Goal: Information Seeking & Learning: Learn about a topic

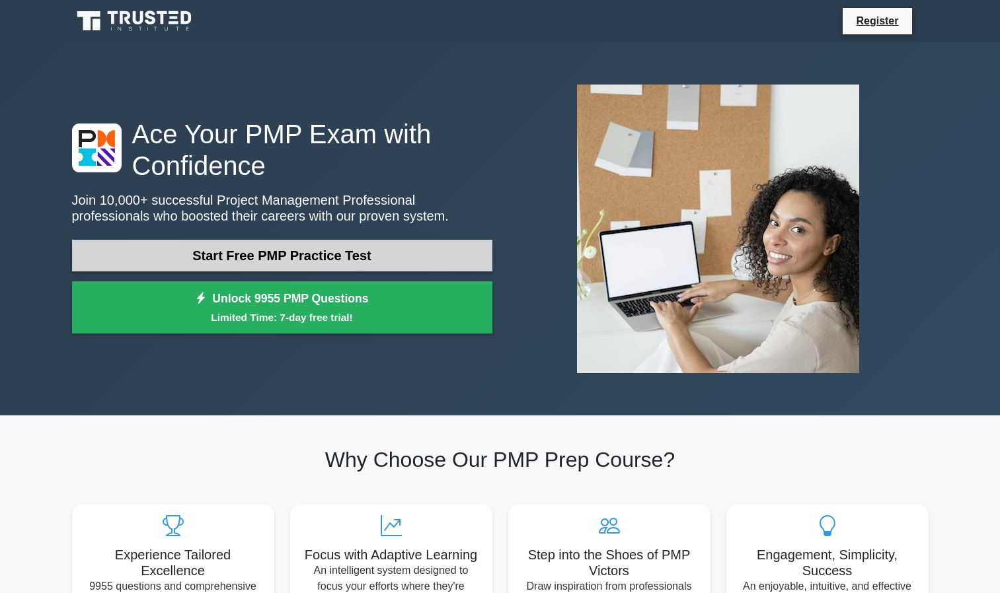
click at [257, 246] on link "Start Free PMP Practice Test" at bounding box center [282, 256] width 420 height 32
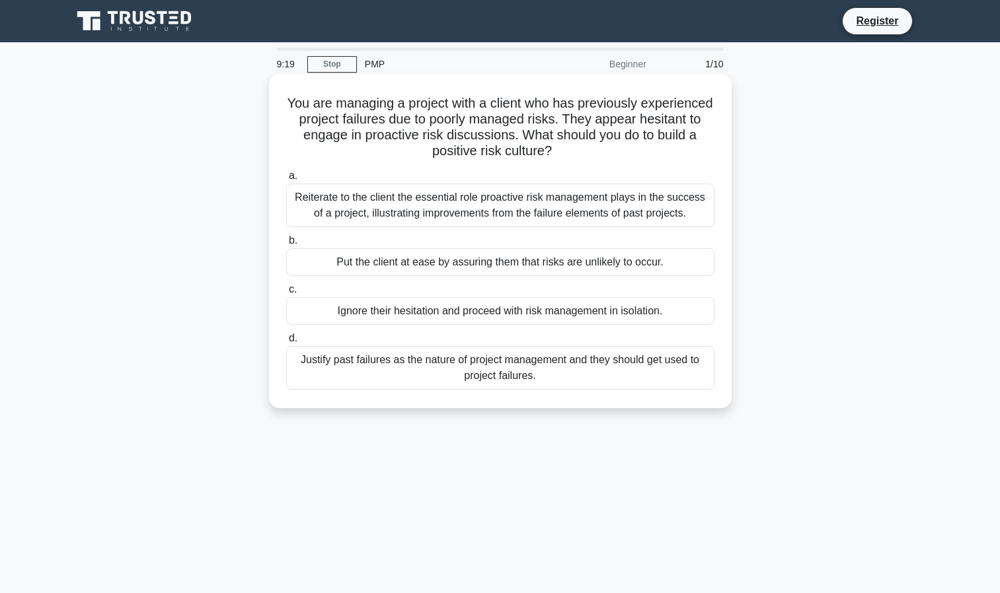
click at [308, 198] on div "Reiterate to the client the essential role proactive risk management plays in t…" at bounding box center [500, 206] width 428 height 44
click at [286, 180] on input "a. Reiterate to the client the essential role proactive risk management plays i…" at bounding box center [286, 176] width 0 height 9
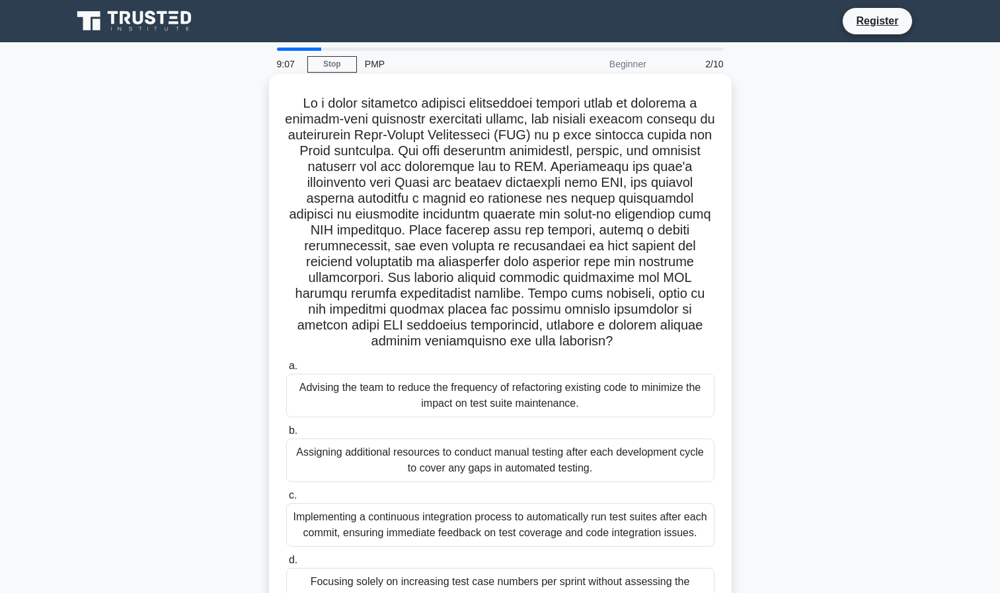
click at [385, 398] on div "Advising the team to reduce the frequency of refactoring existing code to minim…" at bounding box center [500, 396] width 428 height 44
click at [286, 371] on input "a. Advising the team to reduce the frequency of refactoring existing code to mi…" at bounding box center [286, 366] width 0 height 9
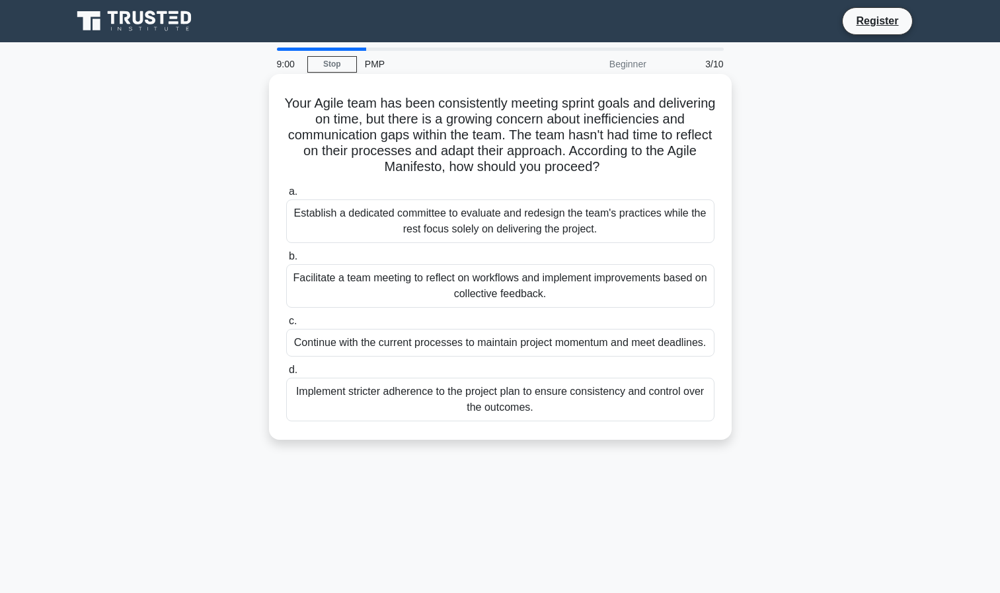
drag, startPoint x: 385, startPoint y: 398, endPoint x: 354, endPoint y: 334, distance: 71.2
click at [354, 334] on div "Continue with the current processes to maintain project momentum and meet deadl…" at bounding box center [500, 343] width 428 height 28
click at [286, 326] on input "c. Continue with the current processes to maintain project momentum and meet de…" at bounding box center [286, 321] width 0 height 9
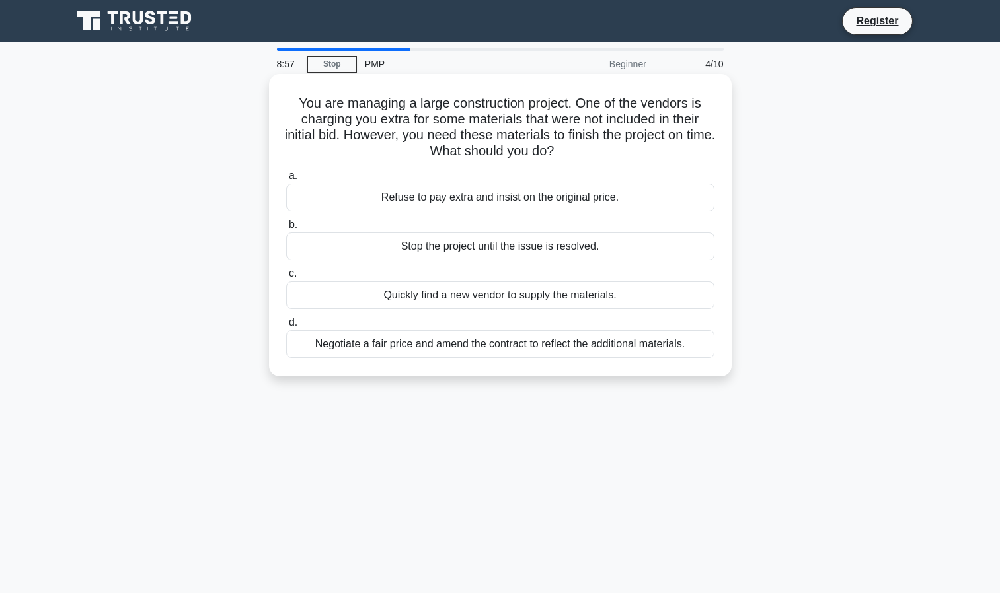
click at [324, 243] on div "Stop the project until the issue is resolved." at bounding box center [500, 247] width 428 height 28
click at [286, 229] on input "b. Stop the project until the issue is resolved." at bounding box center [286, 225] width 0 height 9
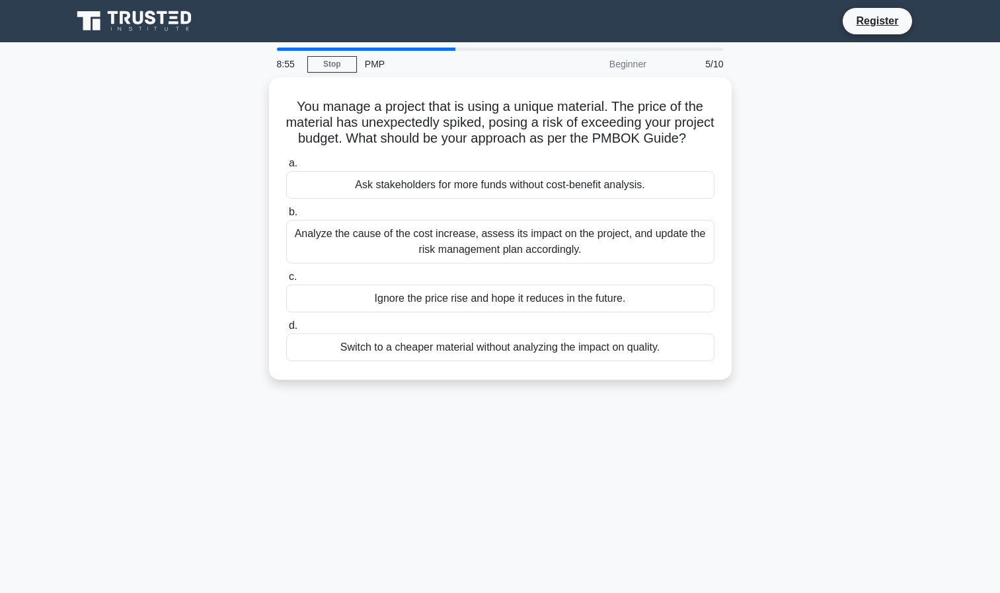
click at [324, 243] on div "Analyze the cause of the cost increase, assess its impact on the project, and u…" at bounding box center [500, 242] width 428 height 44
click at [286, 217] on input "b. Analyze the cause of the cost increase, assess its impact on the project, an…" at bounding box center [286, 212] width 0 height 9
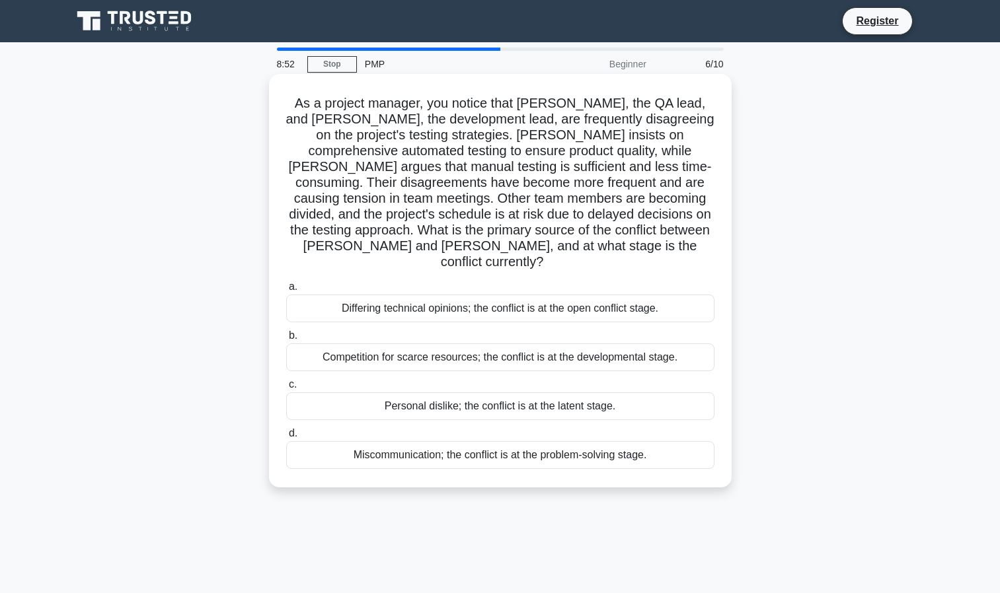
click at [326, 295] on div "Differing technical opinions; the conflict is at the open conflict stage." at bounding box center [500, 309] width 428 height 28
click at [286, 289] on input "a. Differing technical opinions; the conflict is at the open conflict stage." at bounding box center [286, 287] width 0 height 9
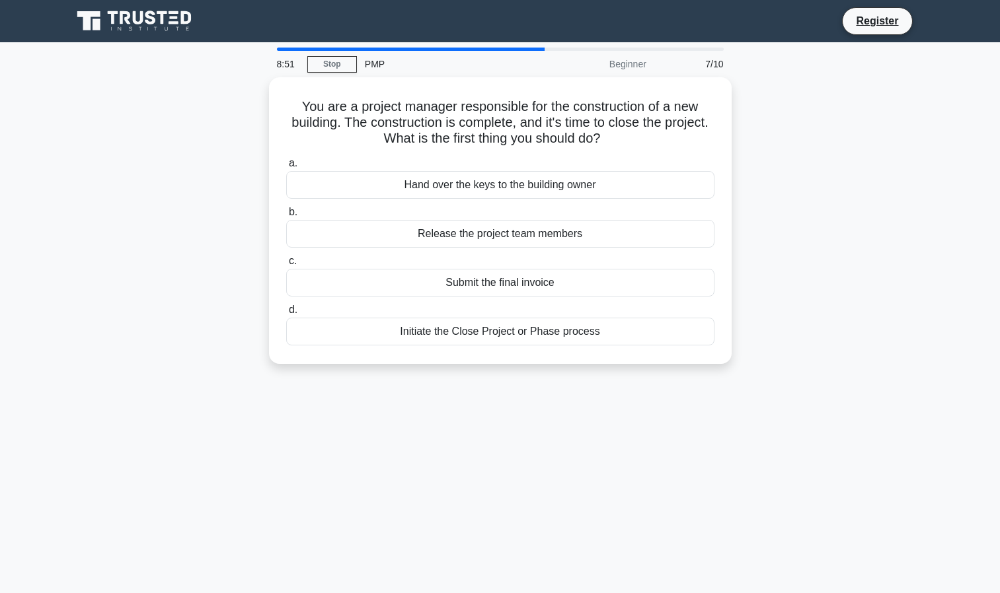
click at [326, 289] on div "Submit the final invoice" at bounding box center [500, 283] width 428 height 28
click at [286, 266] on input "c. Submit the final invoice" at bounding box center [286, 261] width 0 height 9
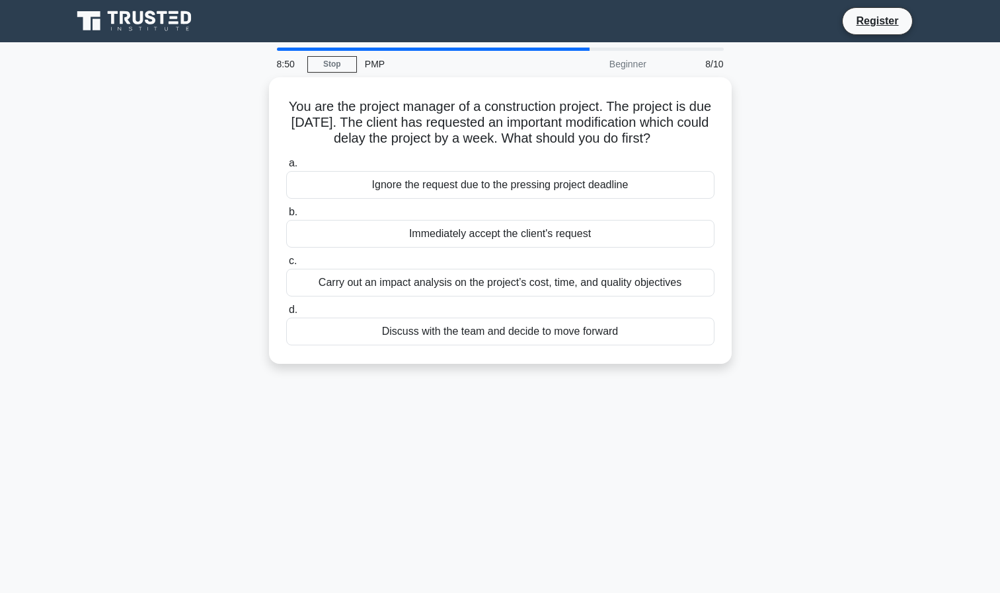
click at [326, 289] on div "Carry out an impact analysis on the project’s cost, time, and quality objectives" at bounding box center [500, 283] width 428 height 28
click at [286, 266] on input "c. Carry out an impact analysis on the project’s cost, time, and quality object…" at bounding box center [286, 261] width 0 height 9
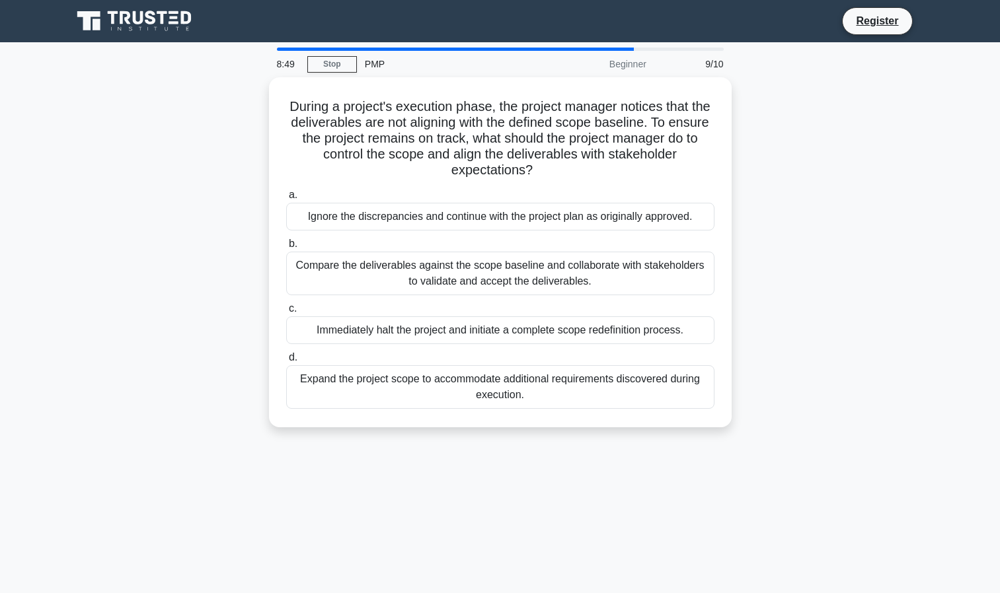
click at [326, 289] on div "Compare the deliverables against the scope baseline and collaborate with stakeh…" at bounding box center [500, 274] width 428 height 44
click at [286, 248] on input "b. Compare the deliverables against the scope baseline and collaborate with sta…" at bounding box center [286, 244] width 0 height 9
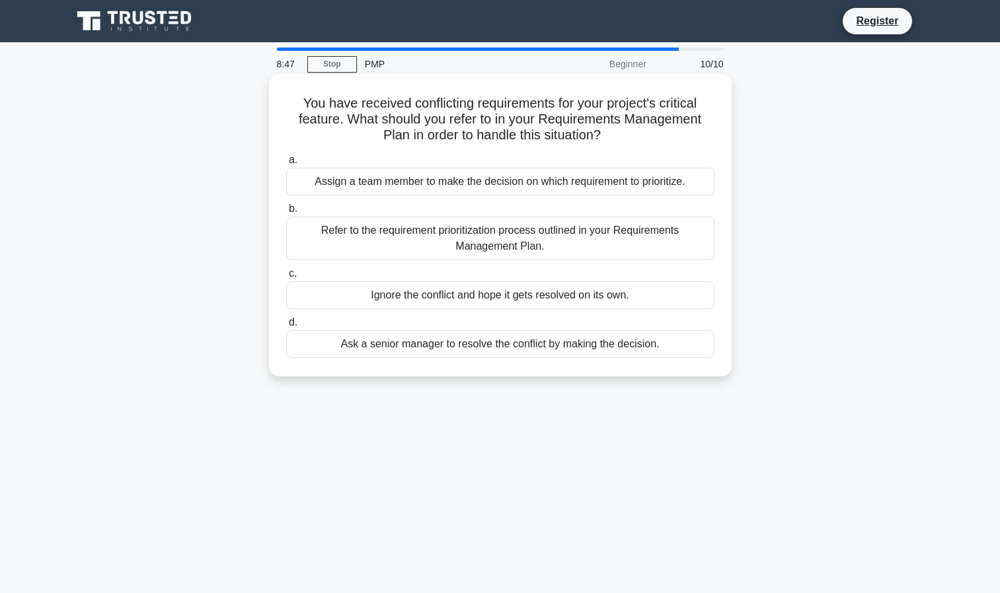
click at [326, 287] on div "Ignore the conflict and hope it gets resolved on its own." at bounding box center [500, 296] width 428 height 28
click at [286, 278] on input "c. Ignore the conflict and hope it gets resolved on its own." at bounding box center [286, 274] width 0 height 9
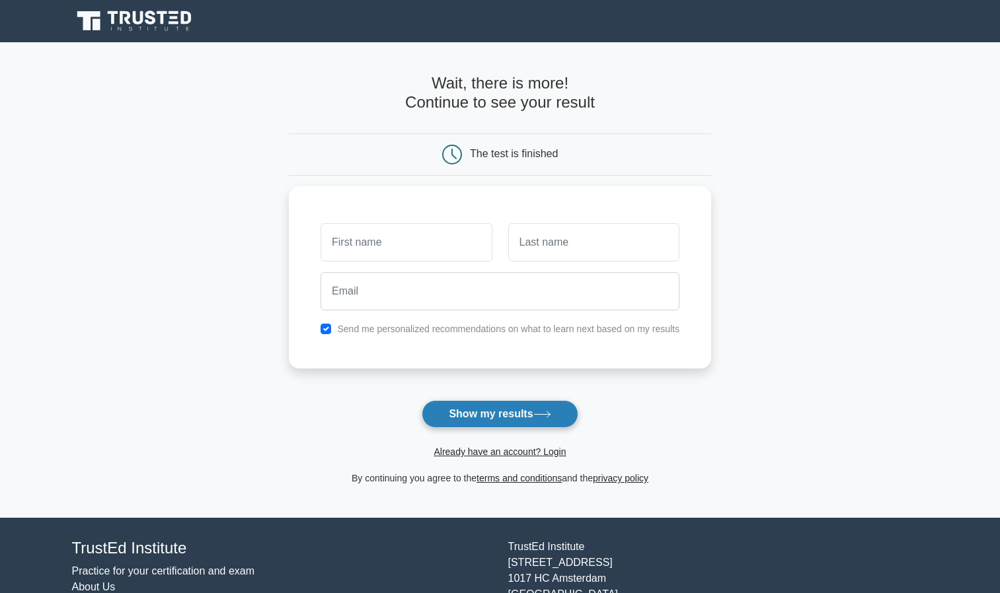
click at [453, 412] on button "Show my results" at bounding box center [500, 414] width 156 height 28
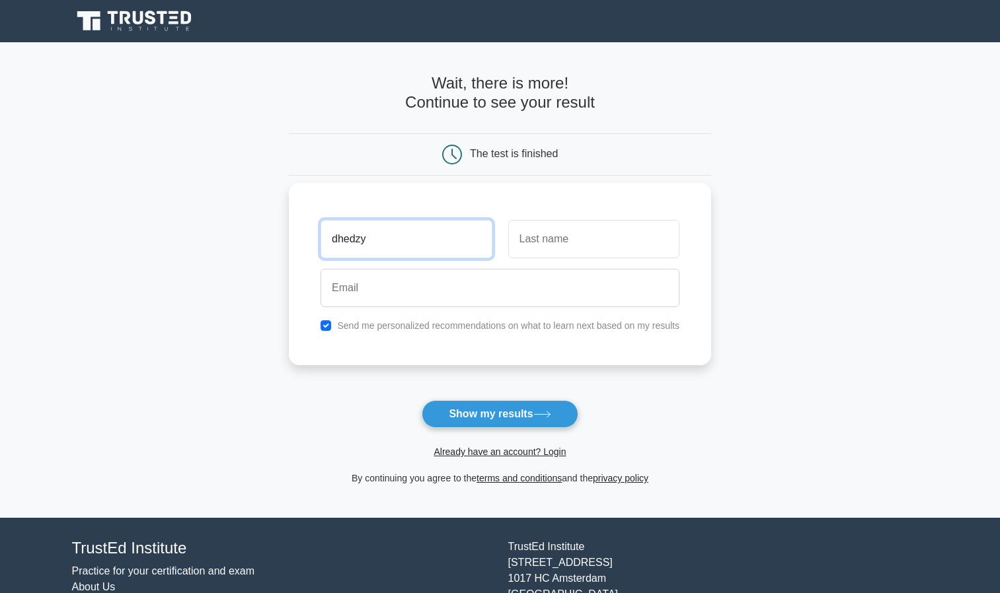
type input "dhedzy"
click at [564, 260] on div at bounding box center [593, 239] width 187 height 49
